Goal: Information Seeking & Learning: Find specific fact

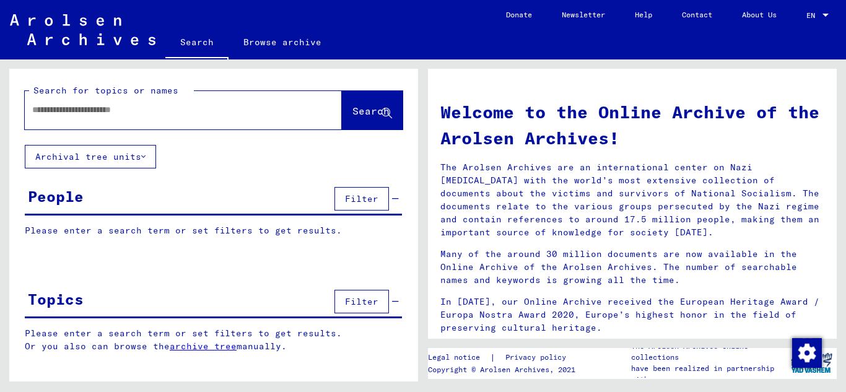
drag, startPoint x: 0, startPoint y: 0, endPoint x: 186, endPoint y: 121, distance: 222.1
click at [186, 121] on div at bounding box center [165, 110] width 280 height 28
click at [191, 109] on input "text" at bounding box center [168, 109] width 272 height 13
click at [352, 115] on span "Search" at bounding box center [370, 111] width 37 height 12
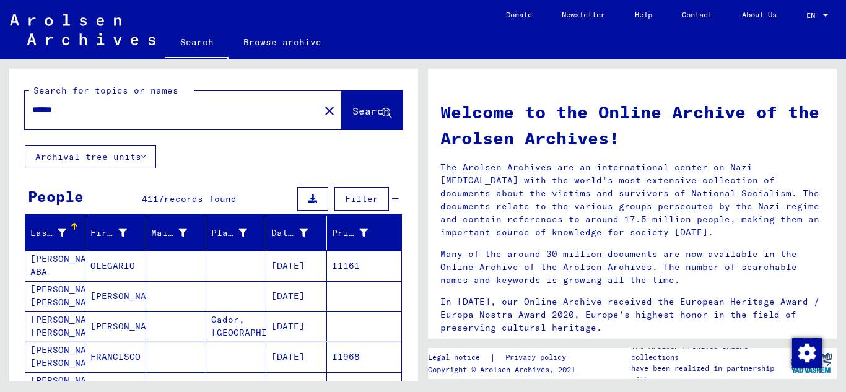
click at [103, 117] on div "******" at bounding box center [165, 110] width 280 height 28
click at [101, 100] on div "******" at bounding box center [165, 110] width 280 height 28
click at [97, 110] on input "******" at bounding box center [168, 109] width 272 height 13
type input "**********"
click at [355, 110] on span "Search" at bounding box center [370, 111] width 37 height 12
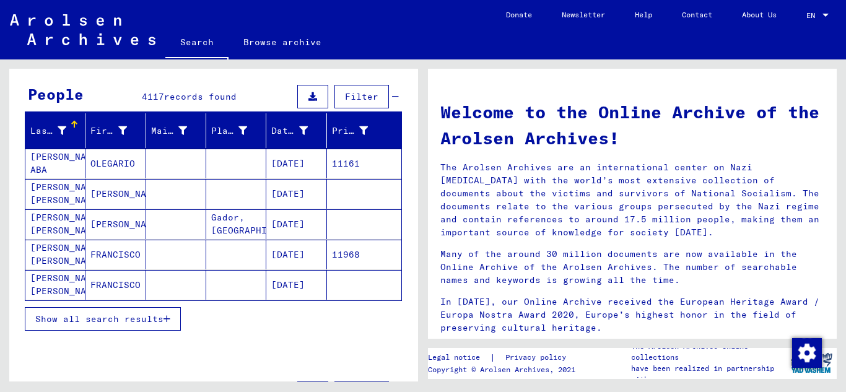
scroll to position [124, 0]
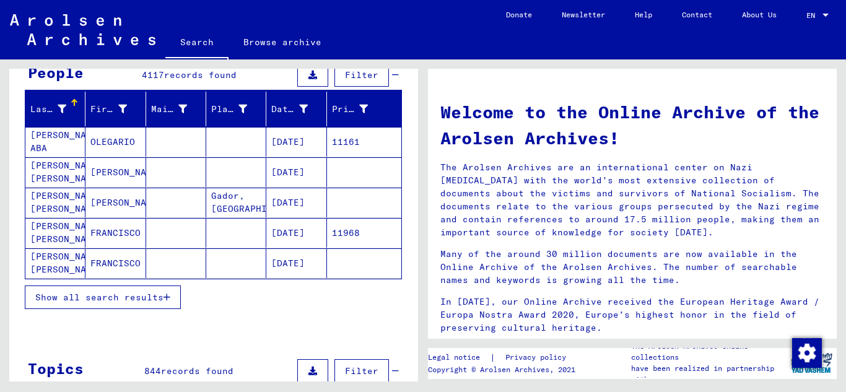
click at [165, 297] on icon "button" at bounding box center [166, 297] width 7 height 9
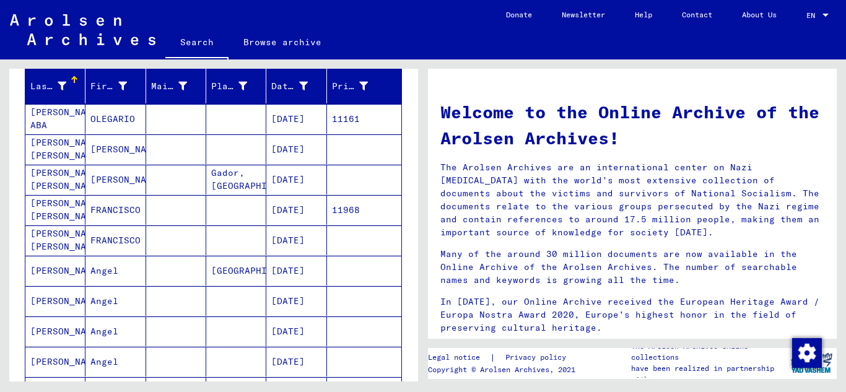
scroll to position [0, 0]
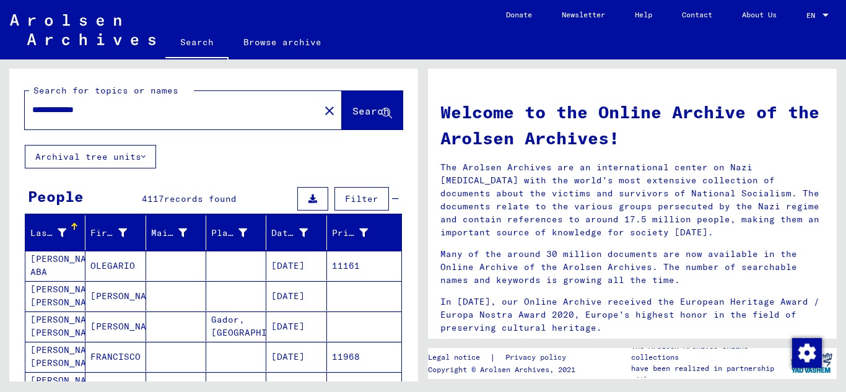
click at [94, 265] on mat-cell "OLEGARIO" at bounding box center [115, 266] width 60 height 30
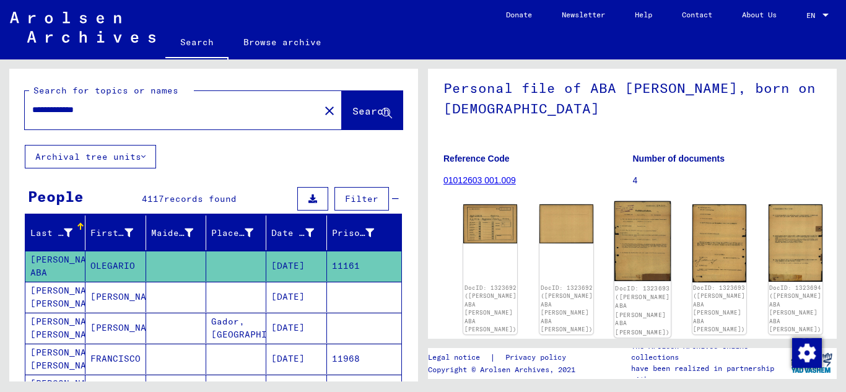
scroll to position [62, 0]
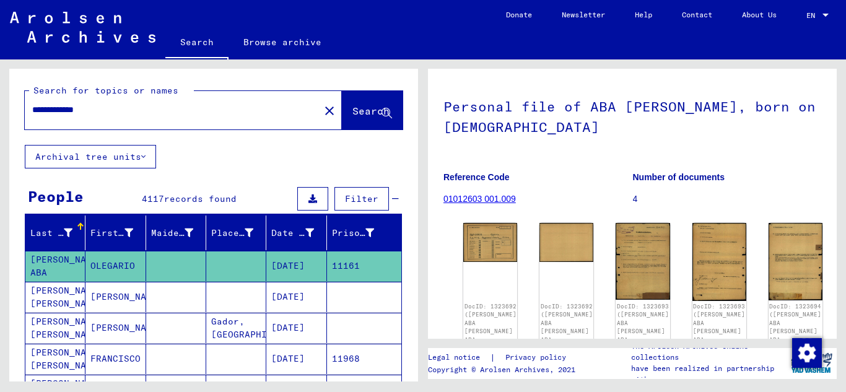
click at [185, 114] on input "**********" at bounding box center [172, 109] width 280 height 13
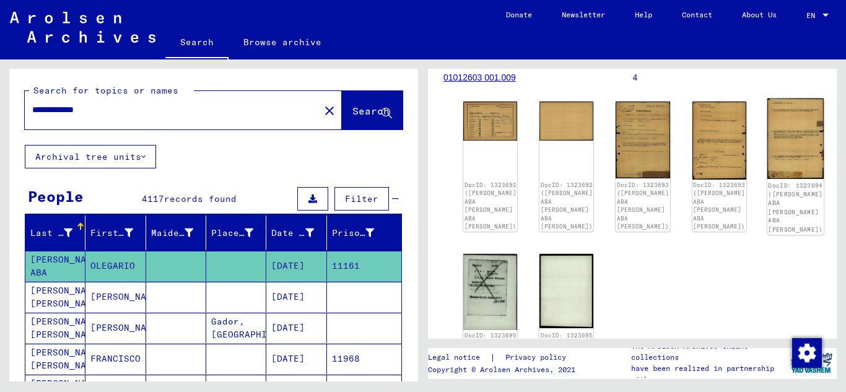
scroll to position [186, 0]
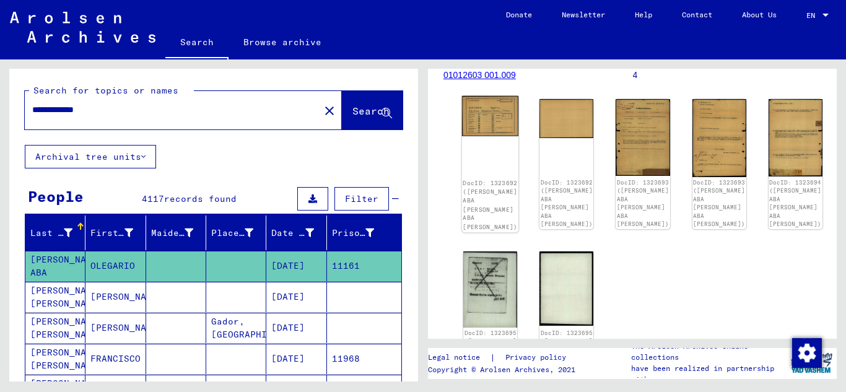
click at [484, 116] on img at bounding box center [490, 116] width 57 height 40
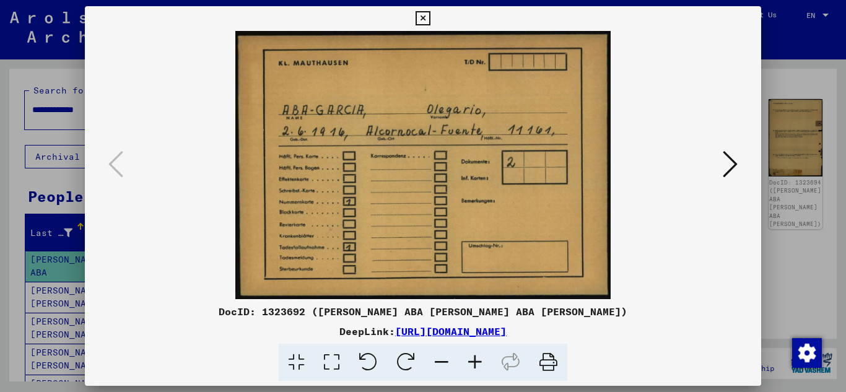
click at [424, 13] on icon at bounding box center [423, 18] width 14 height 15
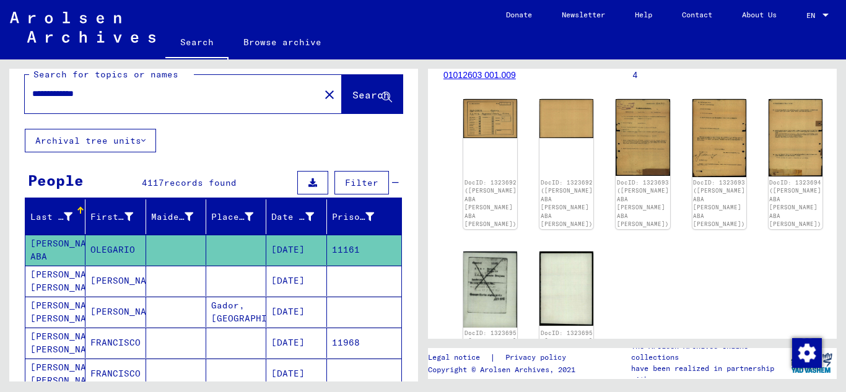
scroll to position [0, 0]
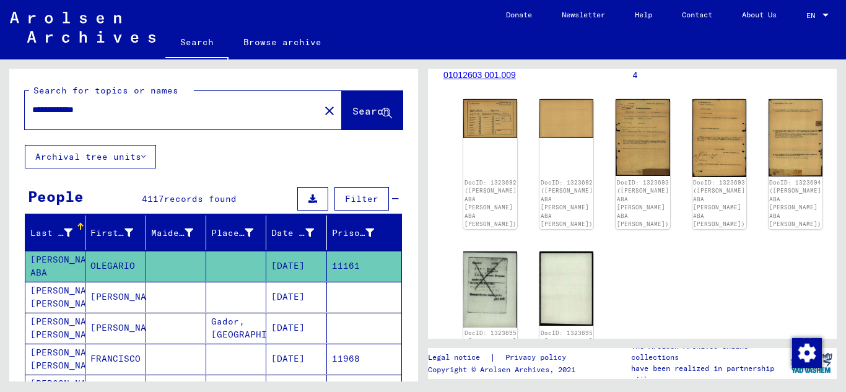
click at [359, 191] on button "Filter" at bounding box center [361, 199] width 54 height 24
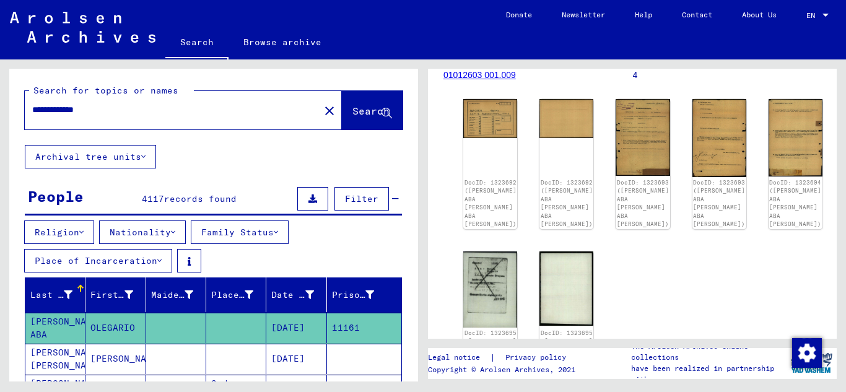
click at [175, 232] on icon at bounding box center [173, 232] width 4 height 9
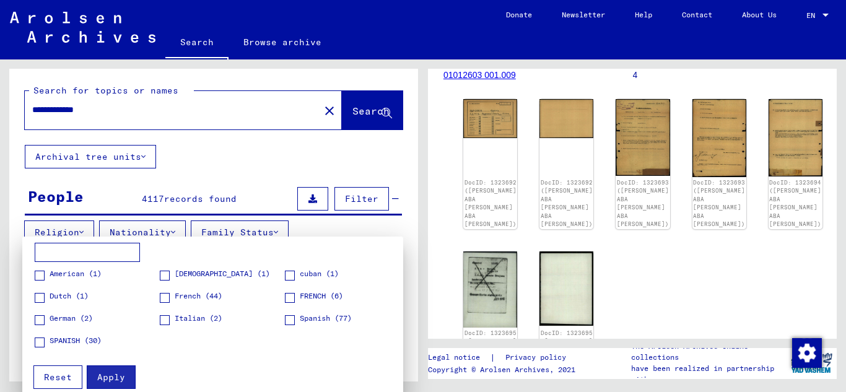
click at [37, 340] on span at bounding box center [40, 342] width 10 height 10
click at [102, 381] on span "Apply" at bounding box center [111, 377] width 28 height 11
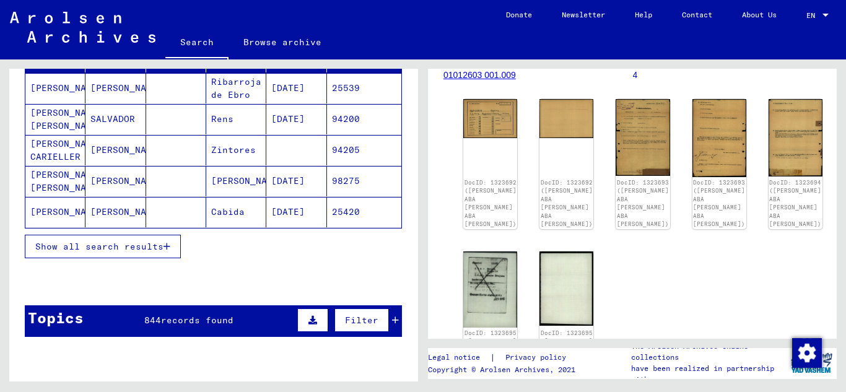
scroll to position [310, 0]
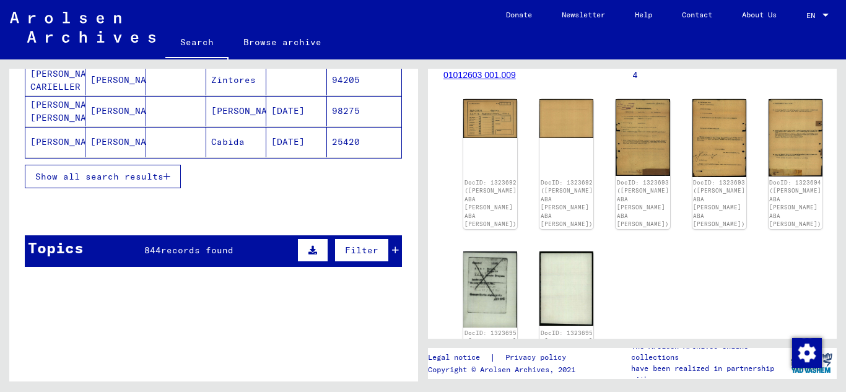
click at [87, 180] on span "Show all search results" at bounding box center [99, 176] width 128 height 11
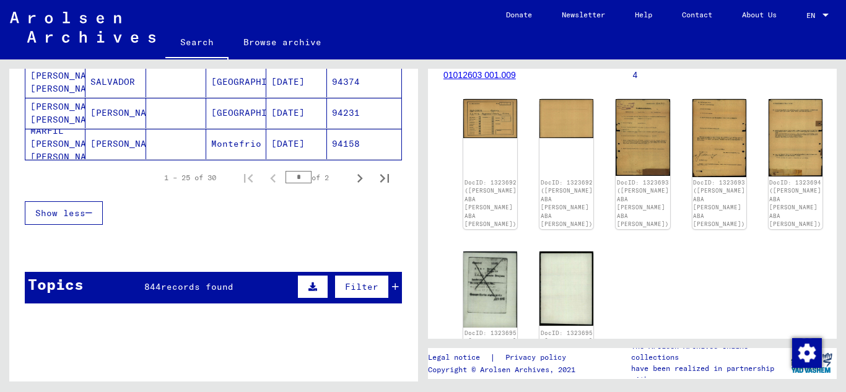
scroll to position [929, 0]
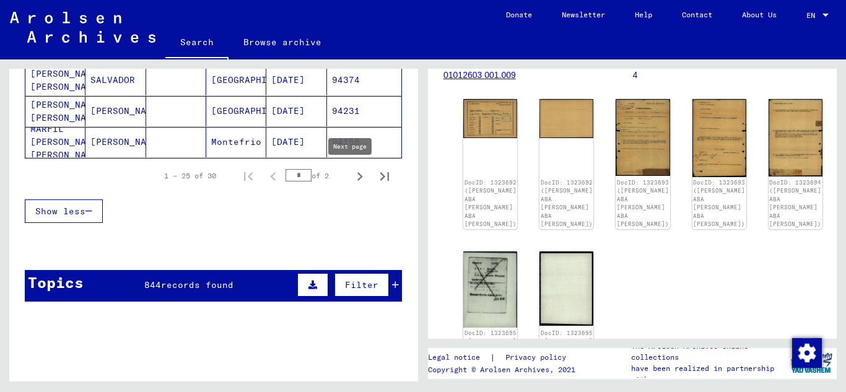
click at [351, 175] on icon "Next page" at bounding box center [359, 176] width 17 height 17
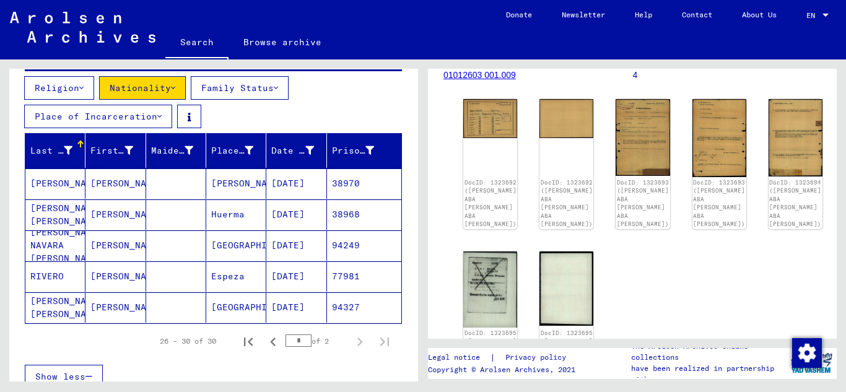
scroll to position [131, 0]
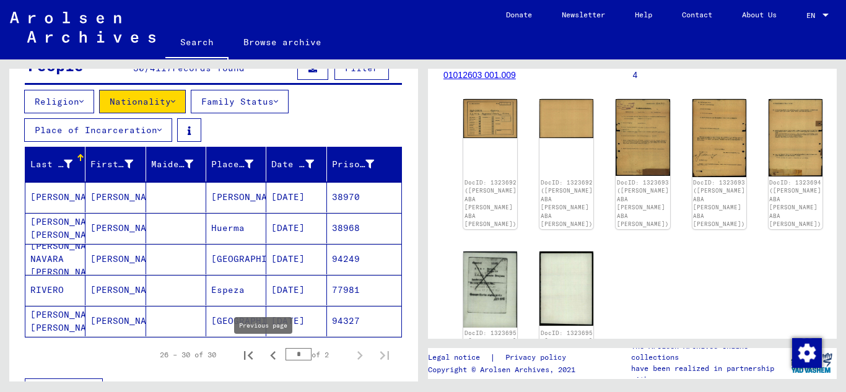
click at [270, 355] on icon "Previous page" at bounding box center [273, 355] width 6 height 9
type input "*"
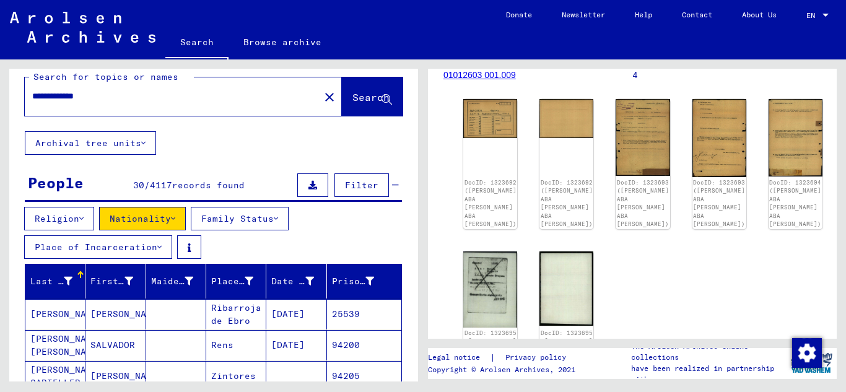
scroll to position [0, 0]
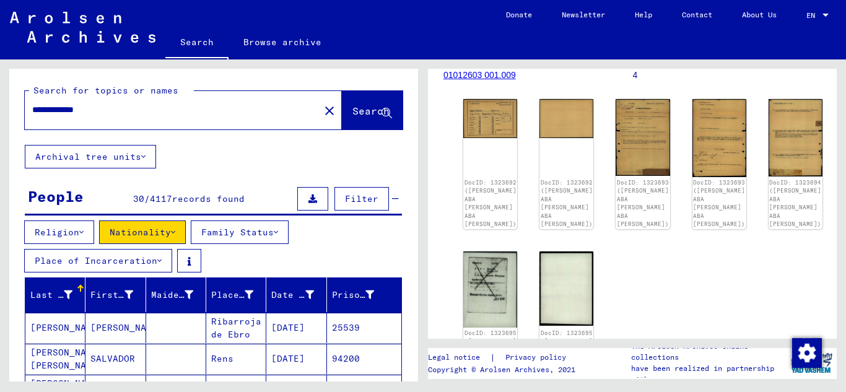
drag, startPoint x: 108, startPoint y: 106, endPoint x: 64, endPoint y: 115, distance: 44.9
click at [64, 115] on input "**********" at bounding box center [172, 109] width 280 height 13
type input "*"
type input "**********"
drag, startPoint x: 355, startPoint y: 111, endPoint x: 366, endPoint y: 113, distance: 10.7
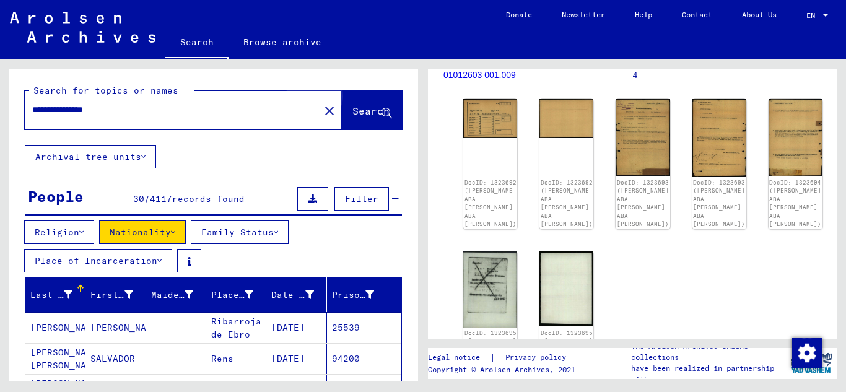
click at [357, 113] on span "Search" at bounding box center [370, 111] width 37 height 12
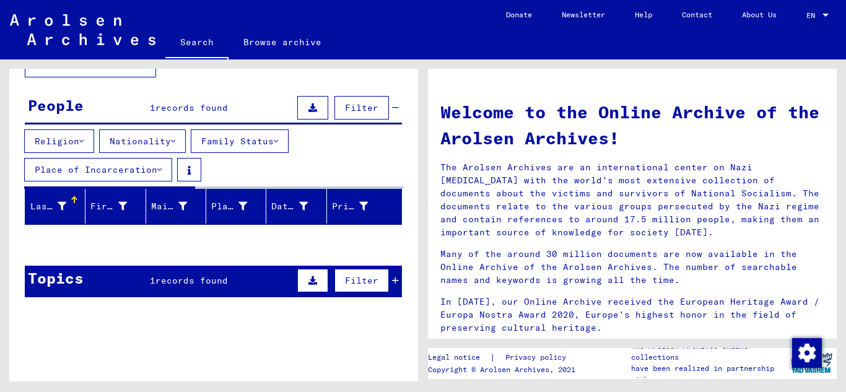
scroll to position [113, 0]
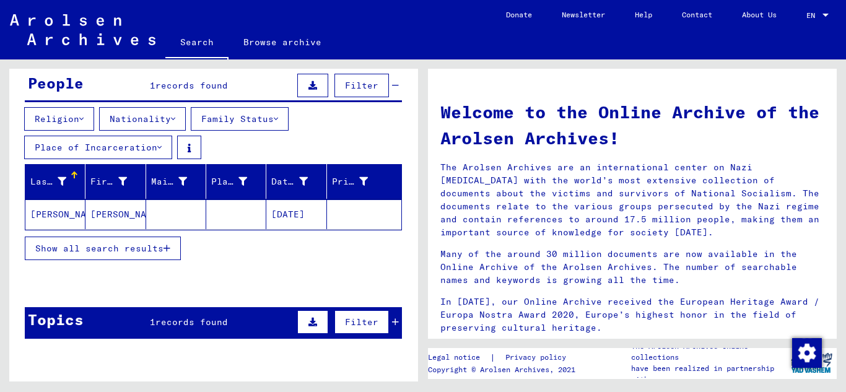
click at [121, 211] on mat-cell "[PERSON_NAME]" at bounding box center [115, 214] width 60 height 30
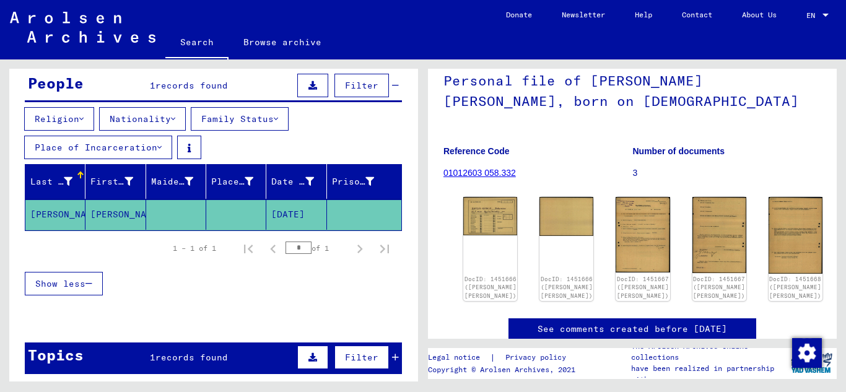
scroll to position [124, 0]
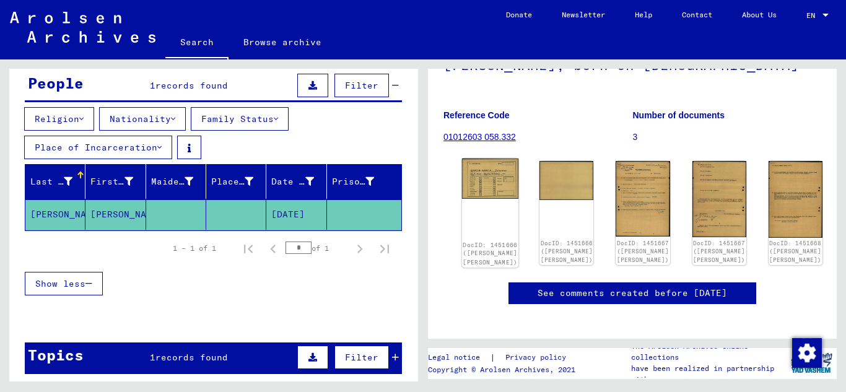
click at [488, 173] on img at bounding box center [490, 179] width 57 height 40
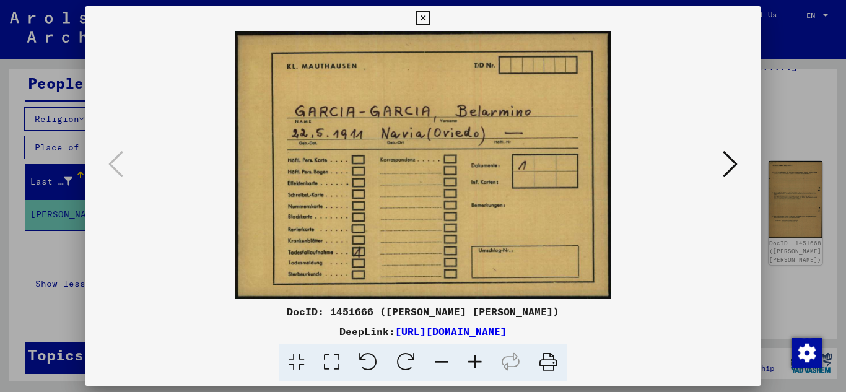
click at [731, 160] on icon at bounding box center [730, 164] width 15 height 30
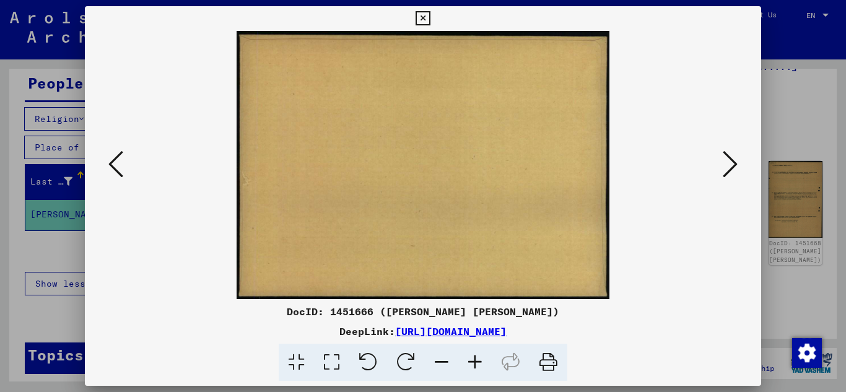
click at [427, 17] on icon at bounding box center [423, 18] width 14 height 15
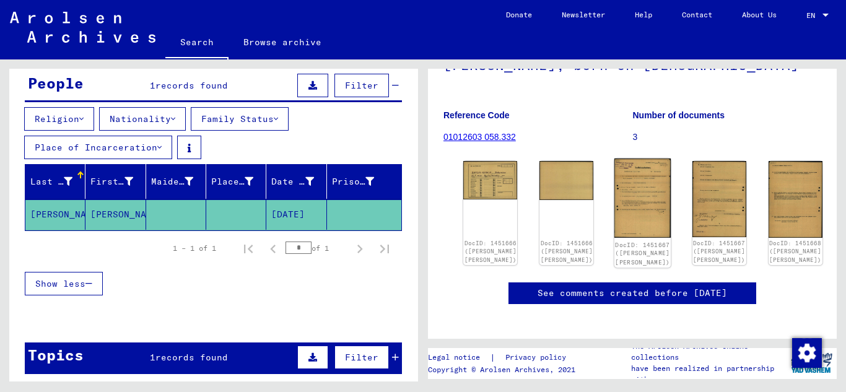
click at [614, 176] on img at bounding box center [642, 198] width 57 height 79
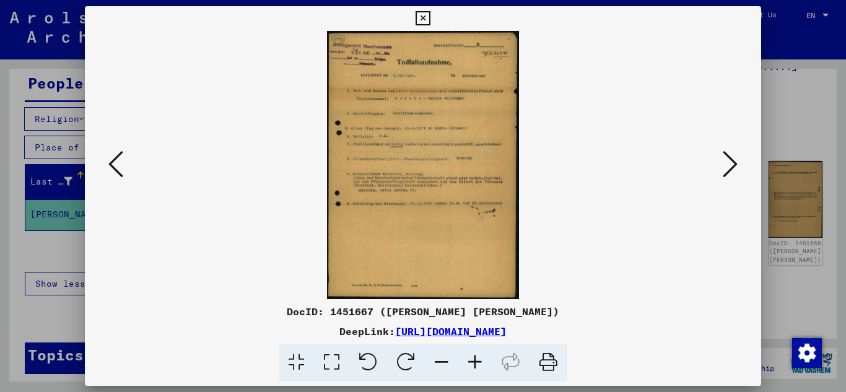
click at [394, 167] on img at bounding box center [423, 165] width 593 height 268
click at [731, 160] on icon at bounding box center [730, 164] width 15 height 30
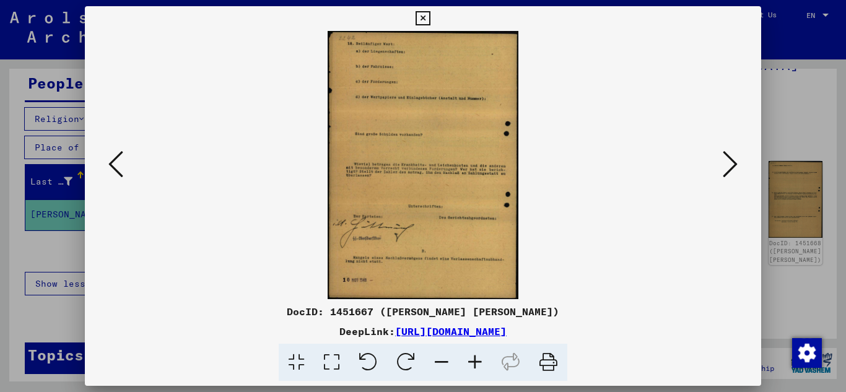
click at [749, 160] on div at bounding box center [423, 165] width 677 height 268
click at [727, 170] on icon at bounding box center [730, 164] width 15 height 30
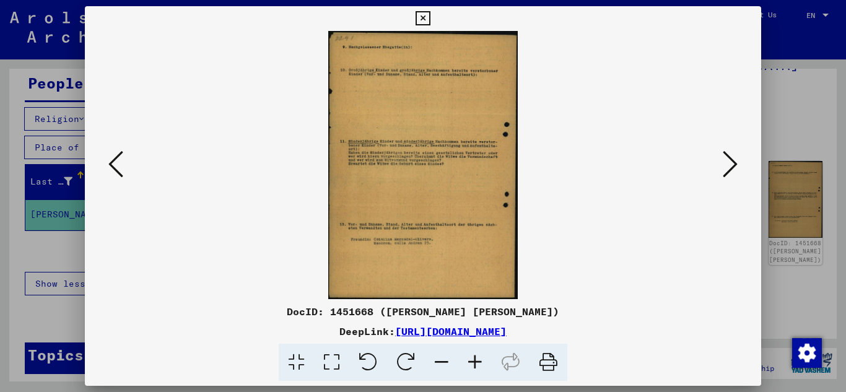
click at [398, 161] on img at bounding box center [423, 165] width 593 height 268
click at [729, 163] on icon at bounding box center [730, 164] width 15 height 30
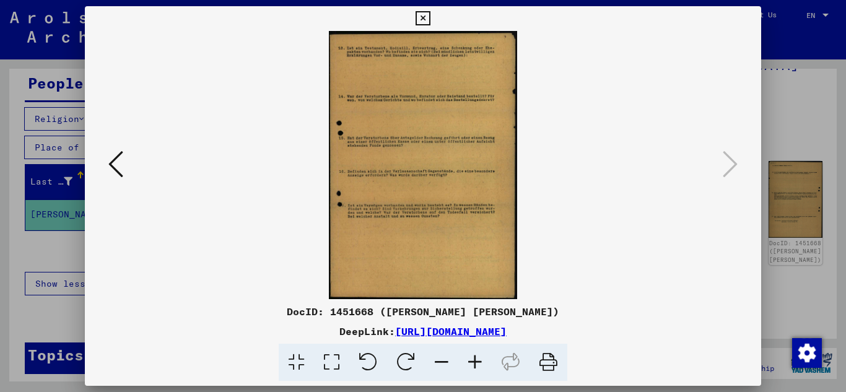
click at [438, 126] on img at bounding box center [423, 165] width 593 height 268
click at [422, 17] on icon at bounding box center [423, 18] width 14 height 15
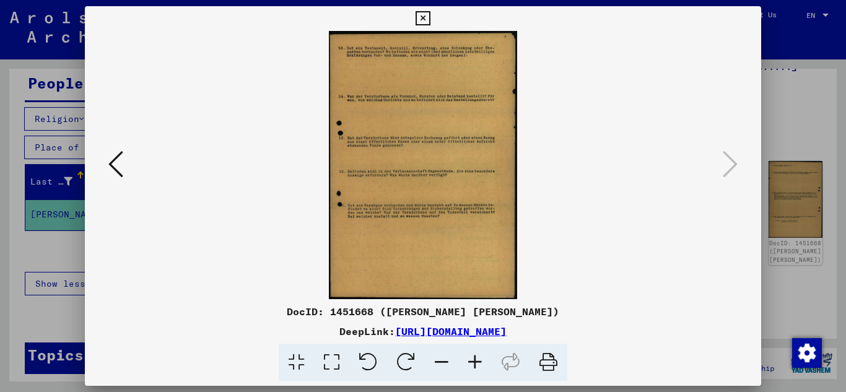
click at [419, 19] on icon at bounding box center [423, 18] width 14 height 15
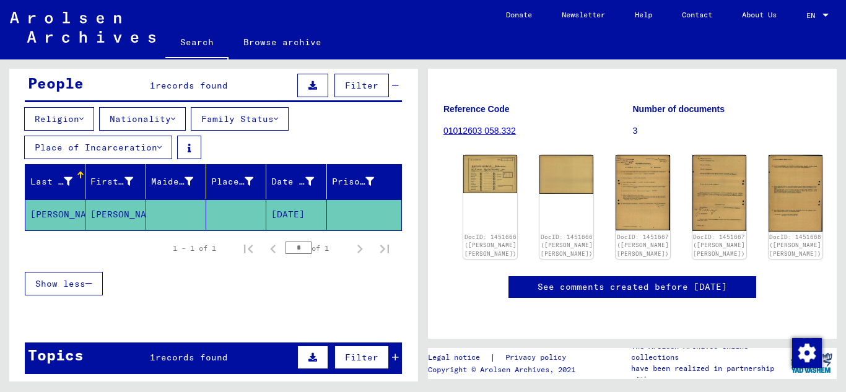
scroll to position [186, 0]
click at [614, 152] on img at bounding box center [642, 191] width 57 height 79
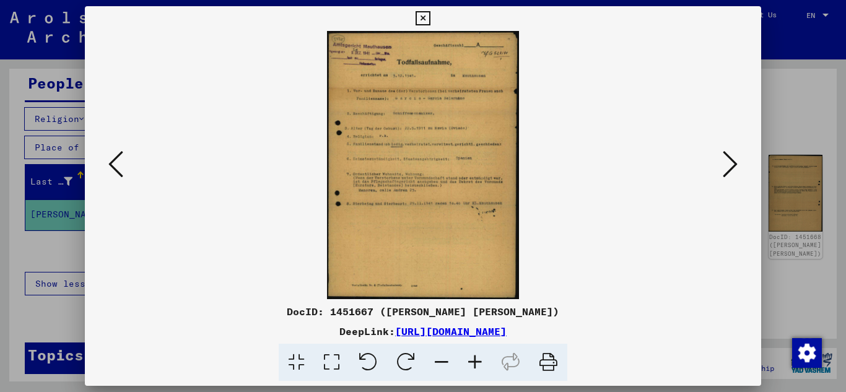
click at [433, 162] on img at bounding box center [423, 165] width 593 height 268
click at [438, 160] on img at bounding box center [423, 165] width 593 height 268
click at [397, 331] on link "[URL][DOMAIN_NAME]" at bounding box center [450, 331] width 111 height 12
